Goal: Task Accomplishment & Management: Complete application form

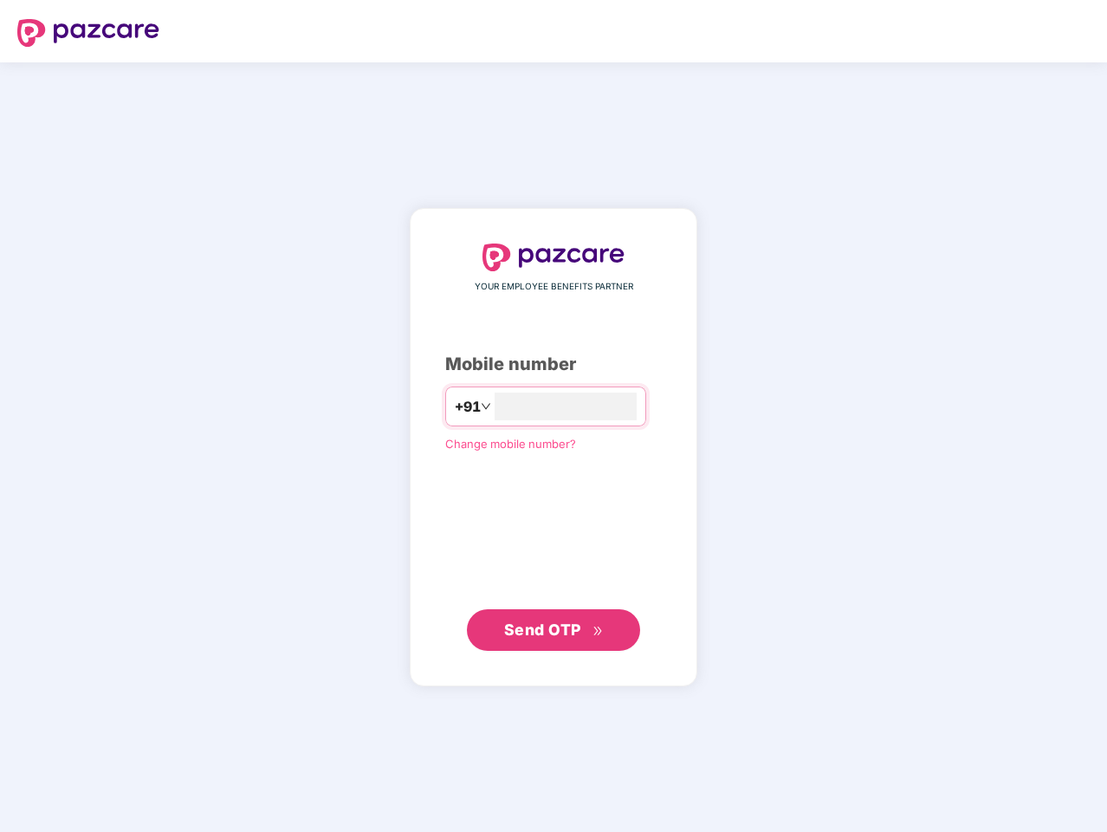
click at [554, 416] on input "number" at bounding box center [566, 407] width 142 height 28
click at [88, 33] on img at bounding box center [88, 33] width 142 height 28
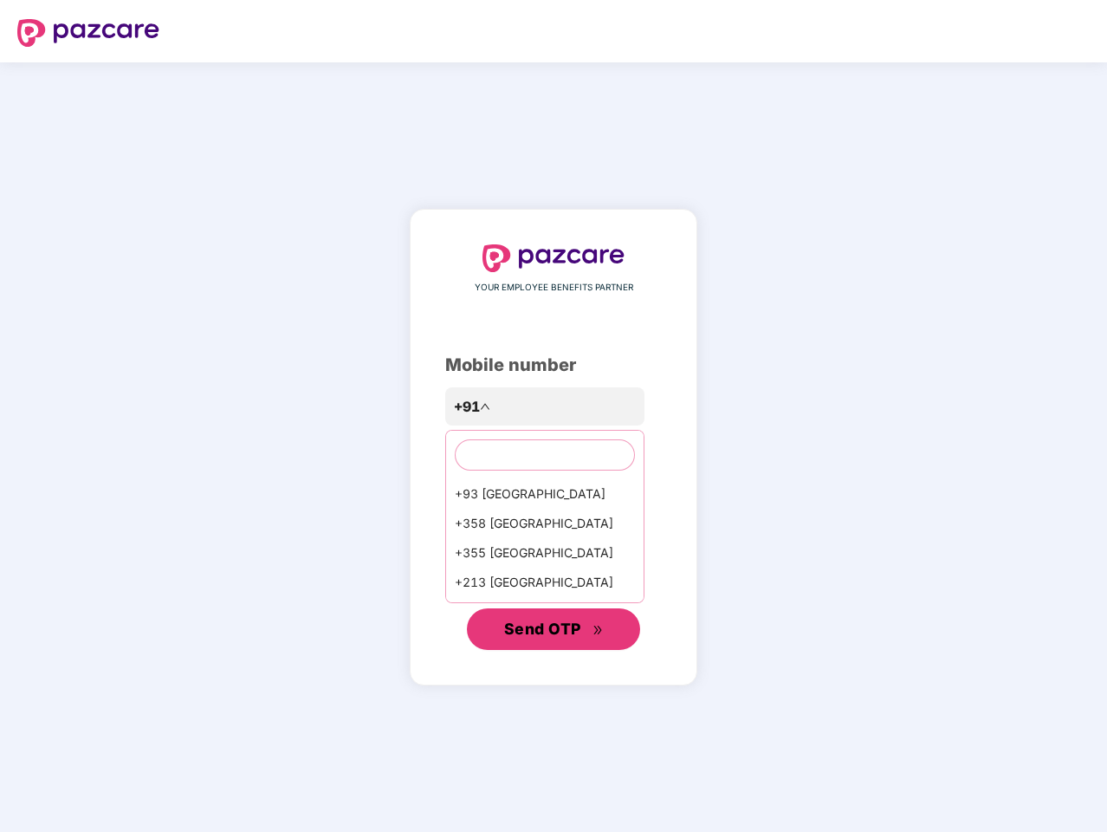
click at [554, 630] on span "Send OTP" at bounding box center [542, 629] width 77 height 18
